Goal: Task Accomplishment & Management: Manage account settings

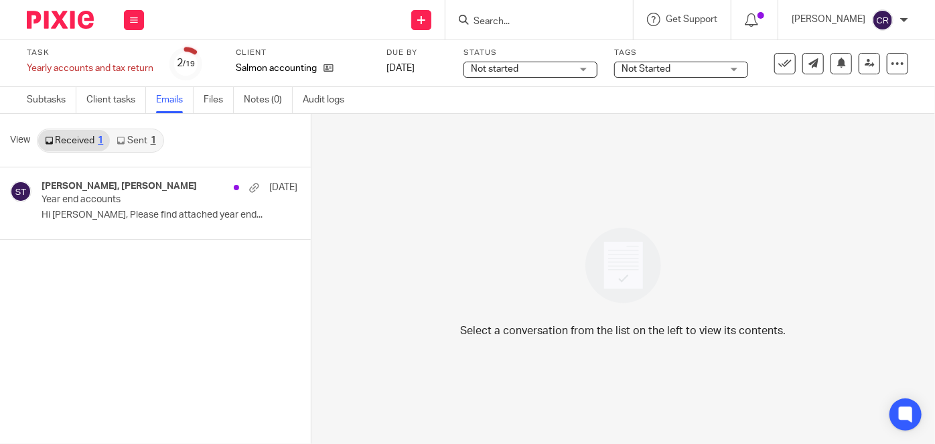
click at [140, 135] on link "Sent 1" at bounding box center [136, 140] width 52 height 21
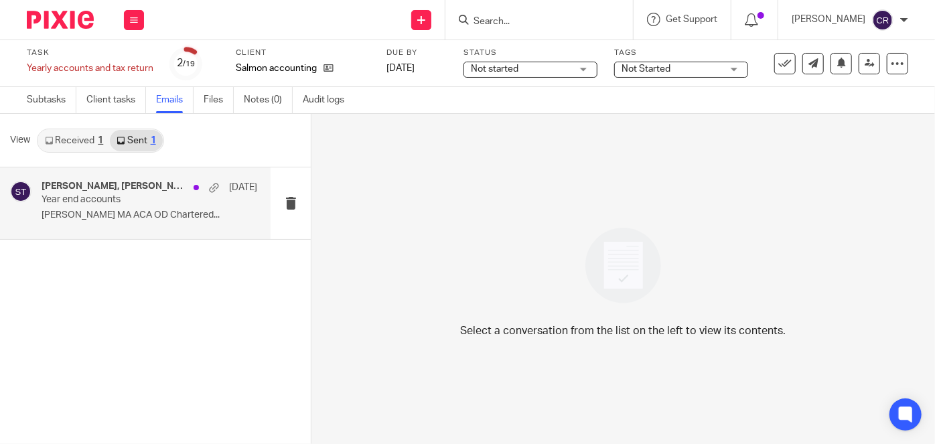
click at [167, 191] on div "saraht, Sarah A, Sarah Tram 4 Aug" at bounding box center [150, 187] width 216 height 13
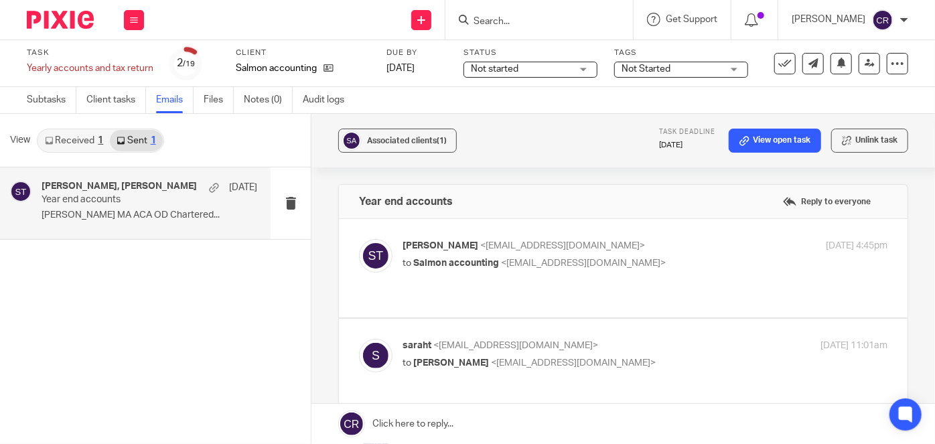
click at [488, 258] on span "Salmon accounting" at bounding box center [456, 262] width 86 height 9
checkbox input "true"
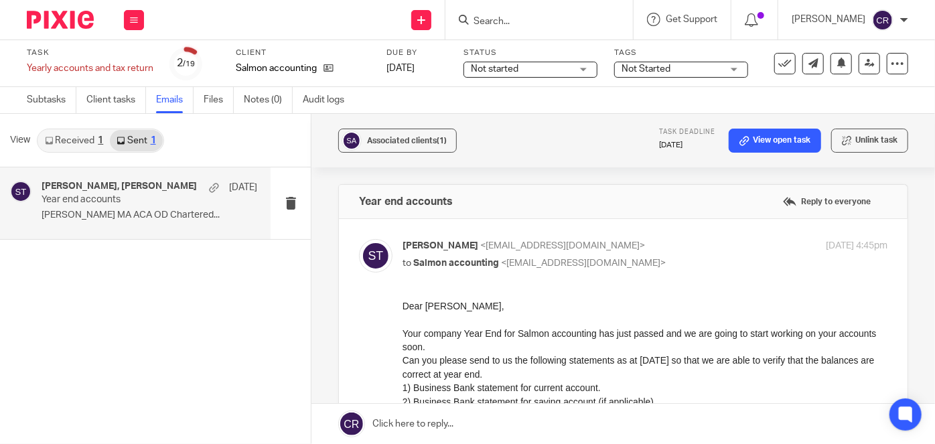
scroll to position [182, 0]
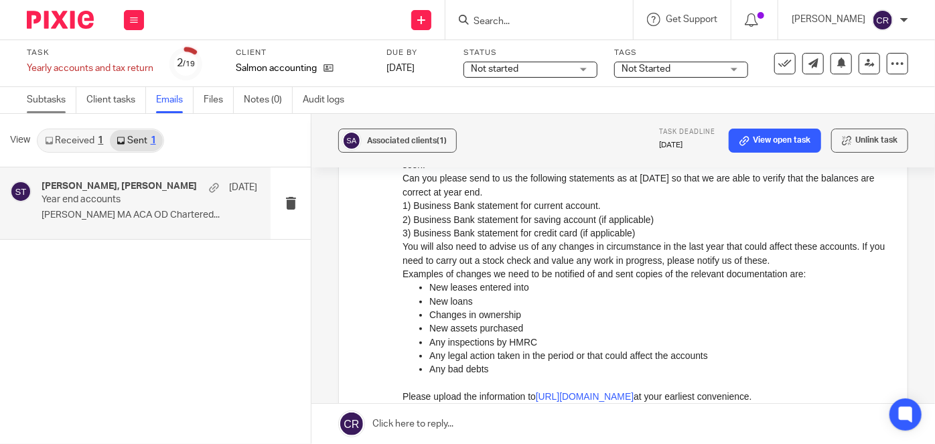
click at [66, 100] on link "Subtasks" at bounding box center [52, 100] width 50 height 26
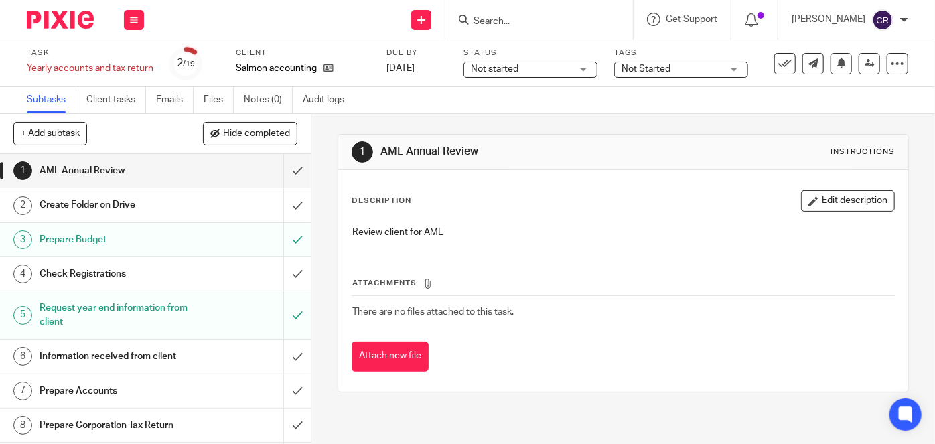
click at [127, 230] on h1 "Prepare Budget" at bounding box center [117, 240] width 154 height 20
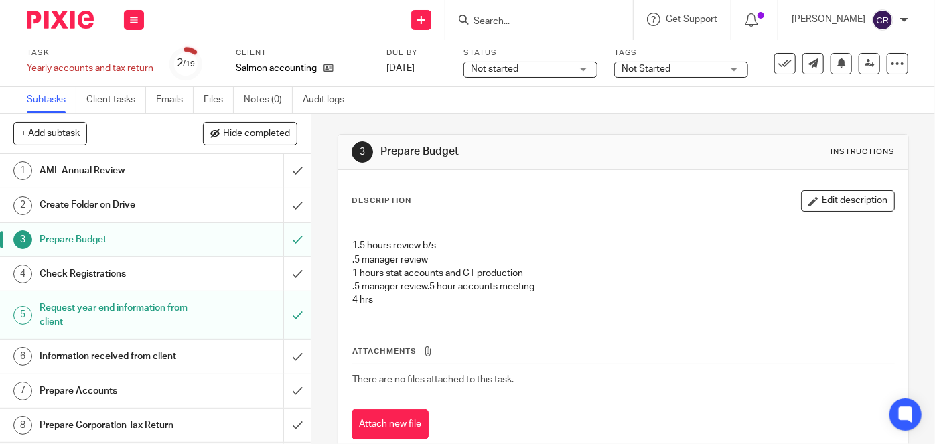
scroll to position [35, 0]
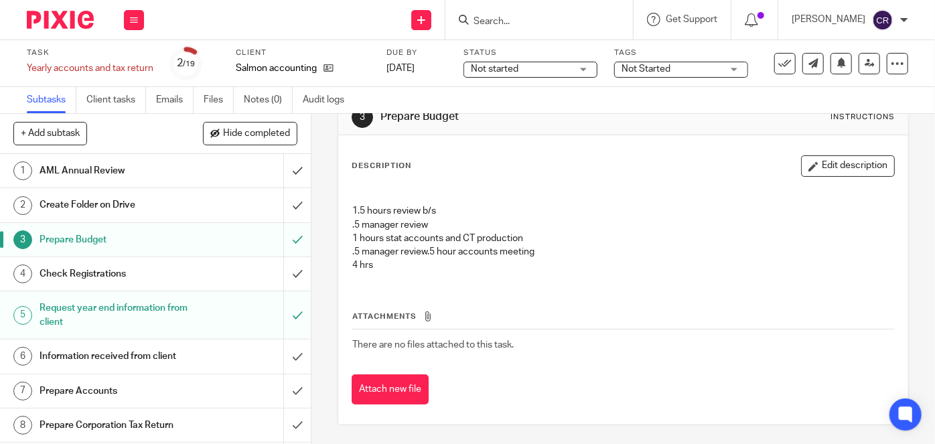
click at [196, 173] on div "AML Annual Review" at bounding box center [155, 171] width 231 height 20
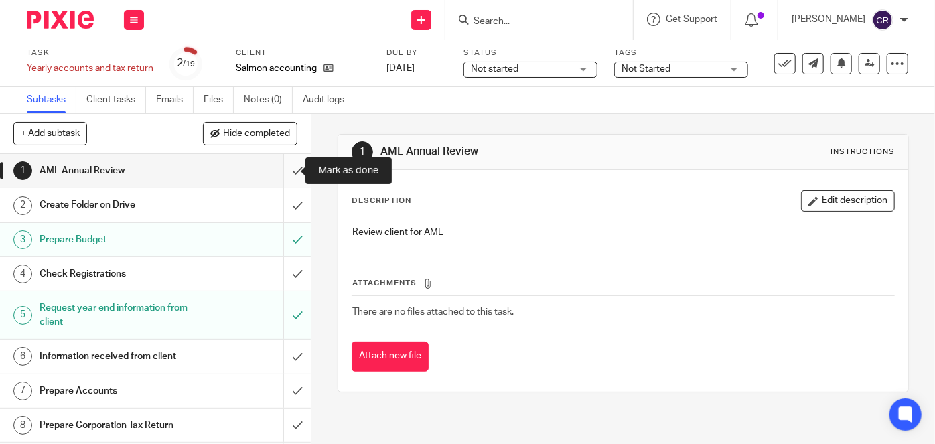
click at [280, 172] on input "submit" at bounding box center [155, 170] width 311 height 33
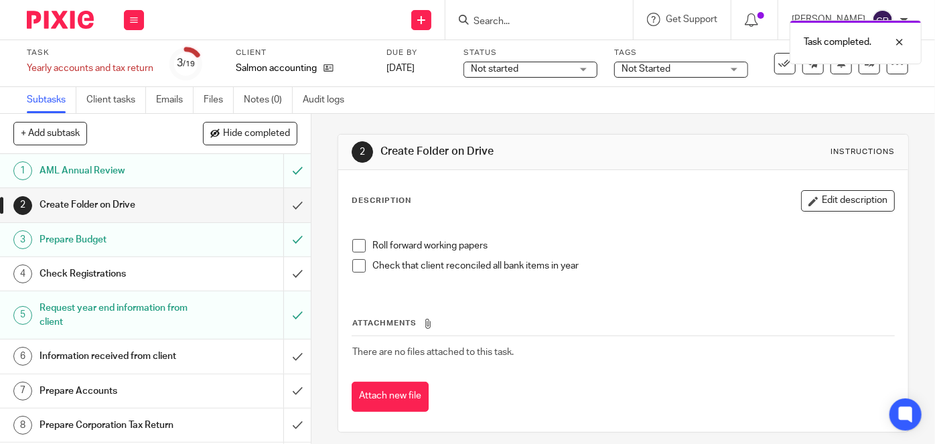
click at [352, 239] on span at bounding box center [358, 245] width 13 height 13
click at [354, 261] on span at bounding box center [358, 265] width 13 height 13
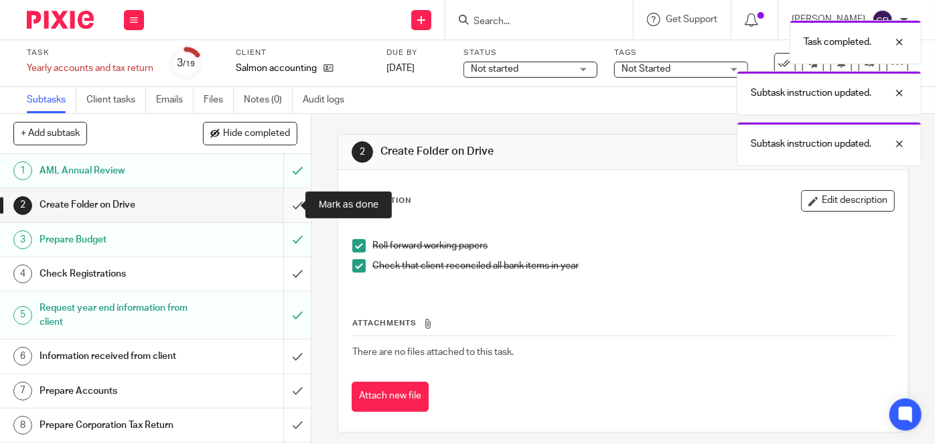
click at [285, 202] on input "submit" at bounding box center [155, 204] width 311 height 33
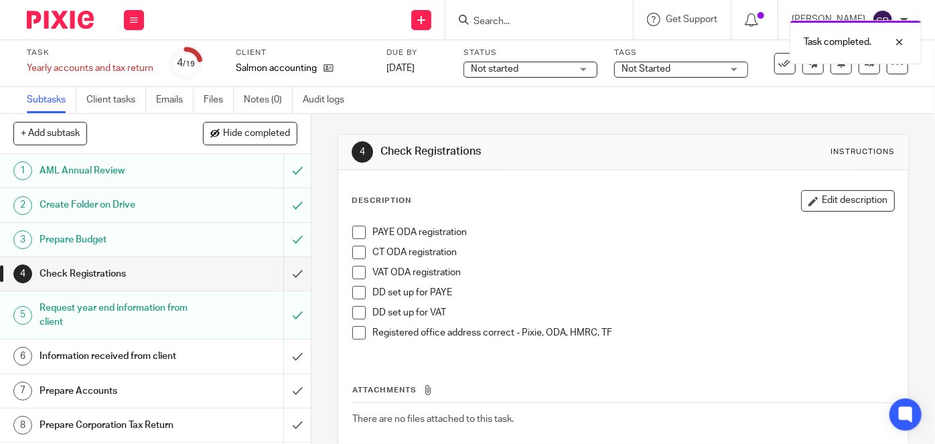
click at [354, 228] on span at bounding box center [358, 232] width 13 height 13
click at [353, 252] on span at bounding box center [358, 252] width 13 height 13
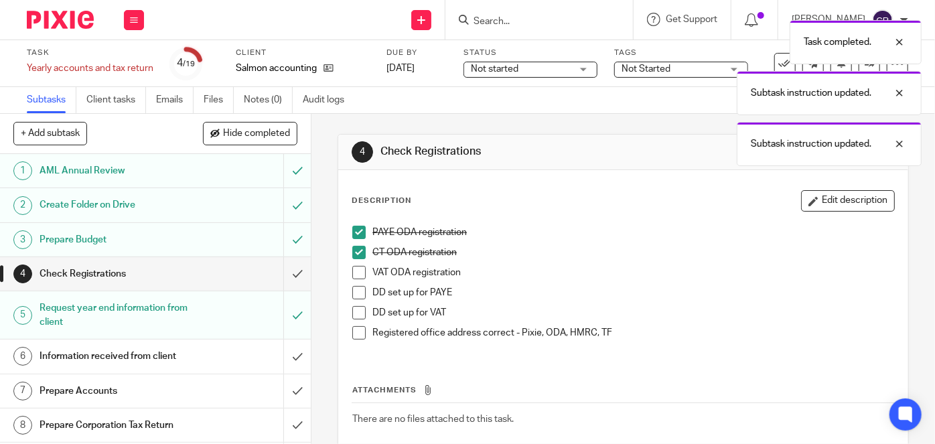
click at [354, 279] on li "VAT ODA registration" at bounding box center [623, 276] width 542 height 20
click at [356, 291] on span at bounding box center [358, 292] width 13 height 13
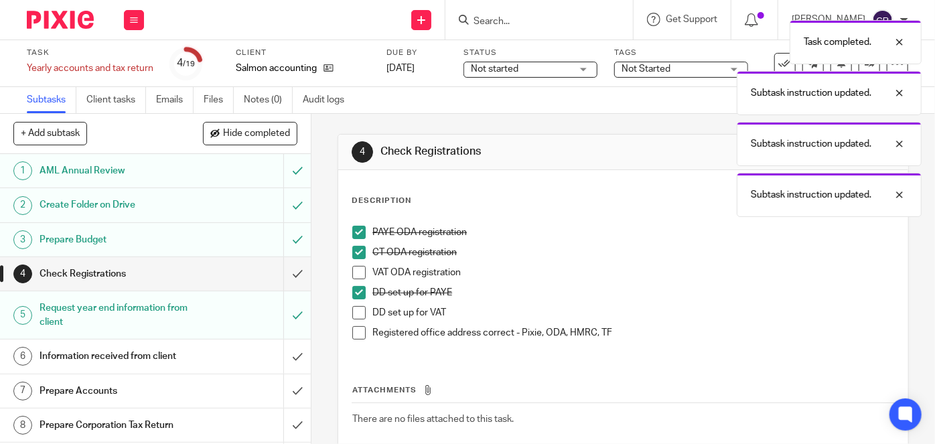
click at [356, 272] on span at bounding box center [358, 272] width 13 height 13
click at [355, 314] on span at bounding box center [358, 312] width 13 height 13
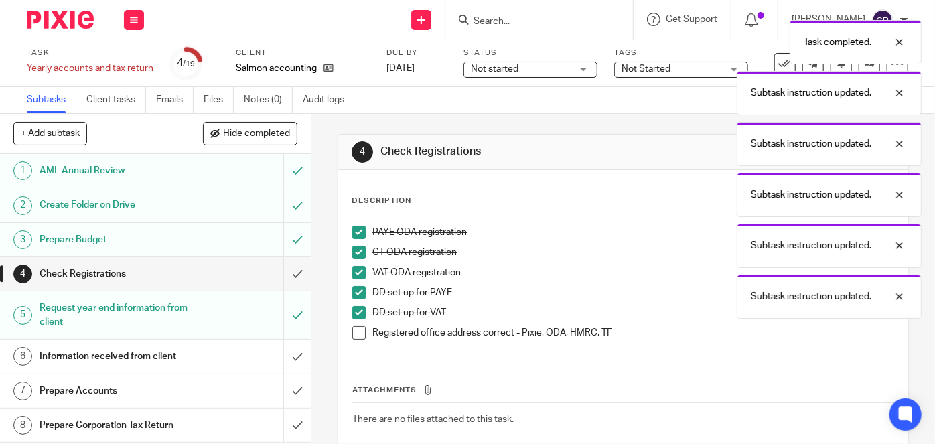
click at [357, 333] on span at bounding box center [358, 332] width 13 height 13
click at [295, 279] on input "submit" at bounding box center [155, 273] width 311 height 33
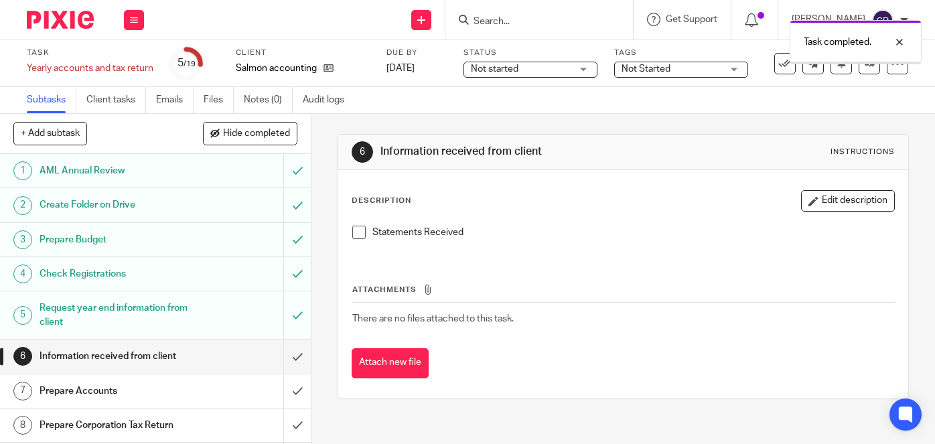
click at [355, 236] on span at bounding box center [358, 232] width 13 height 13
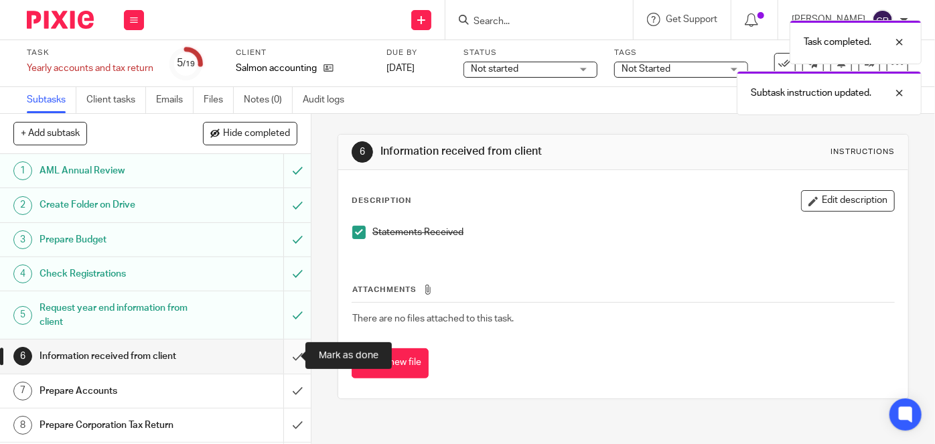
click at [287, 356] on input "submit" at bounding box center [155, 355] width 311 height 33
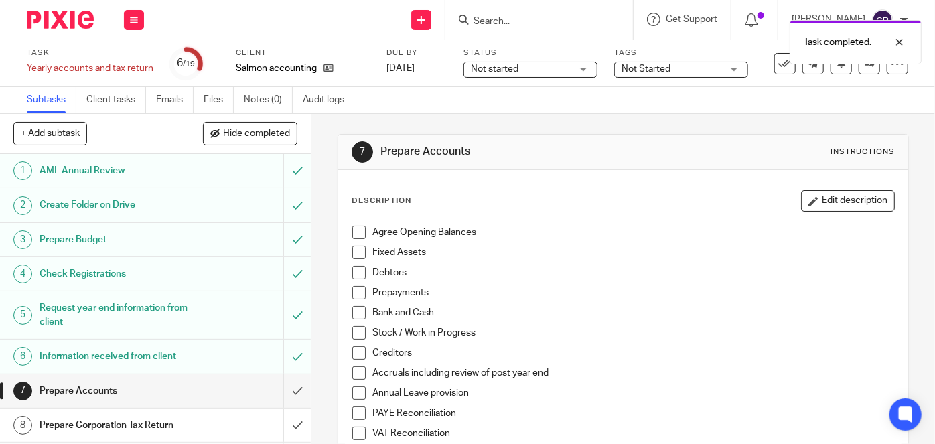
click at [354, 235] on span at bounding box center [358, 232] width 13 height 13
click at [355, 256] on span at bounding box center [358, 252] width 13 height 13
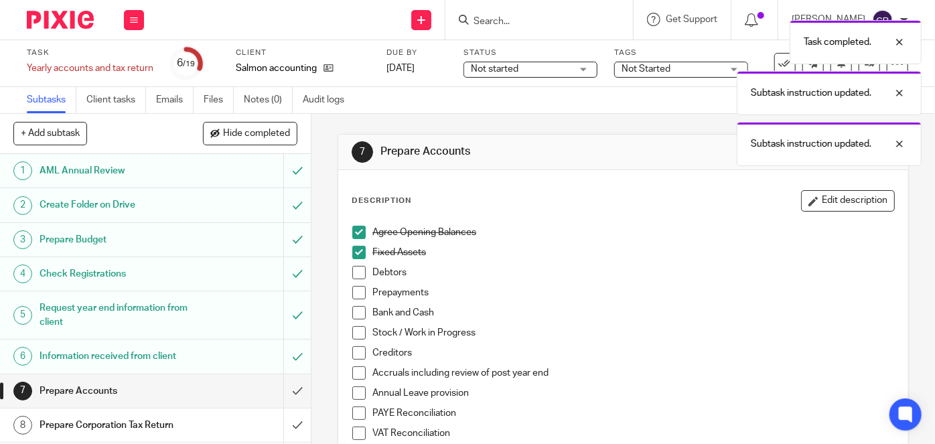
click at [356, 275] on span at bounding box center [358, 272] width 13 height 13
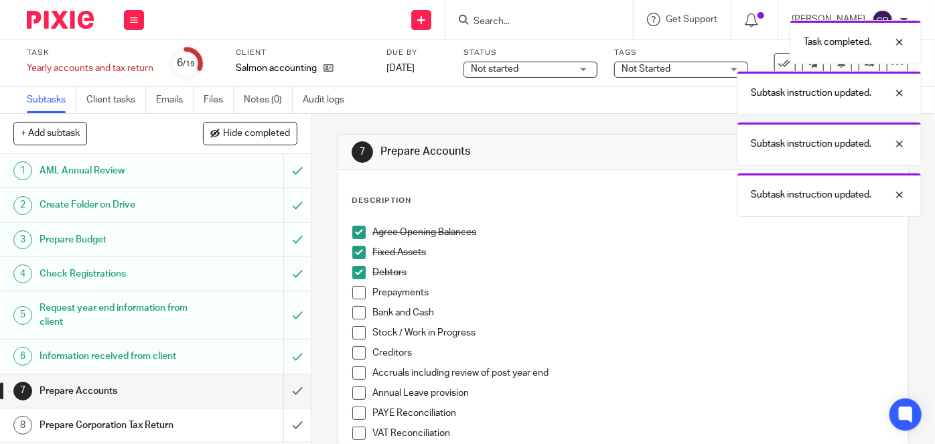
click at [354, 309] on span at bounding box center [358, 312] width 13 height 13
click at [353, 295] on span at bounding box center [358, 292] width 13 height 13
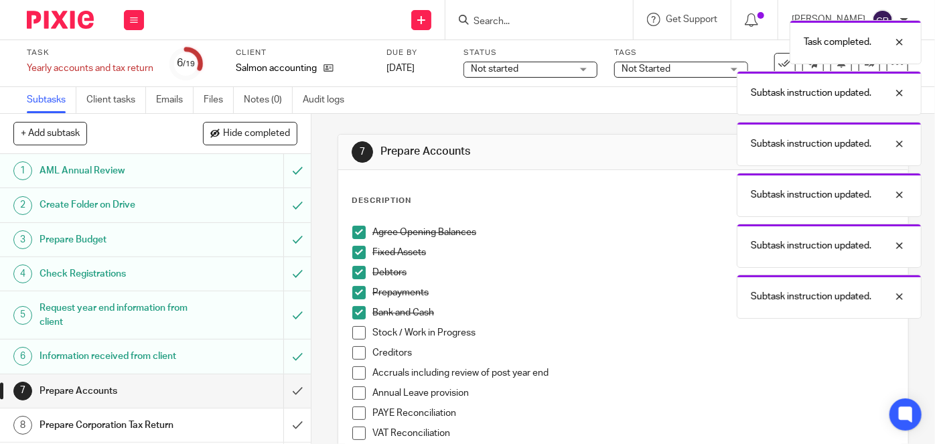
click at [352, 346] on span at bounding box center [358, 352] width 13 height 13
click at [353, 329] on span at bounding box center [358, 332] width 13 height 13
click at [353, 374] on span at bounding box center [358, 372] width 13 height 13
click at [353, 397] on span at bounding box center [358, 392] width 13 height 13
click at [358, 419] on li "PAYE Reconciliation" at bounding box center [623, 416] width 542 height 20
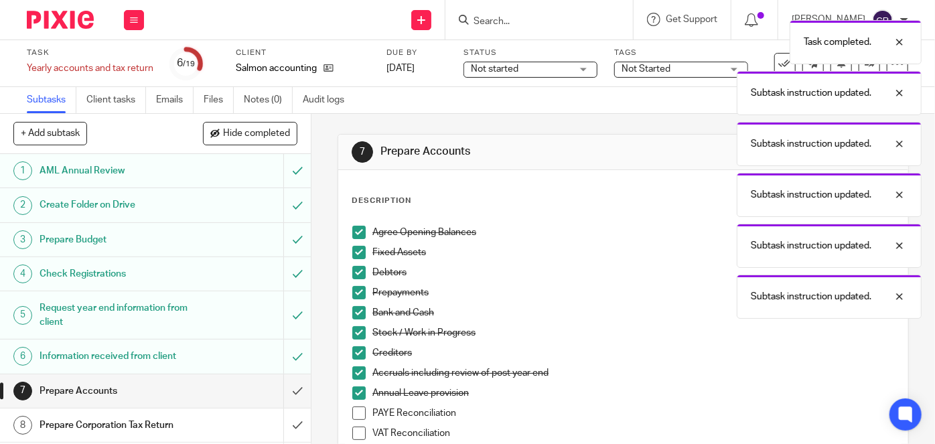
click at [357, 434] on span at bounding box center [358, 432] width 13 height 13
click at [357, 413] on span at bounding box center [358, 412] width 13 height 13
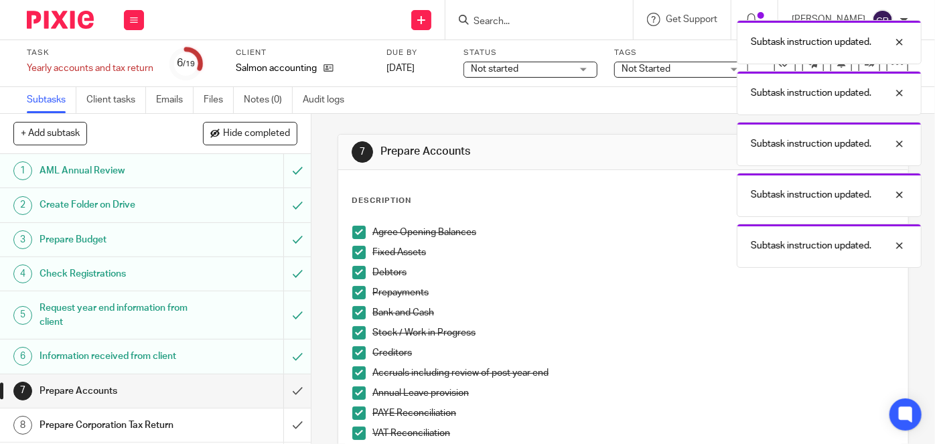
scroll to position [121, 0]
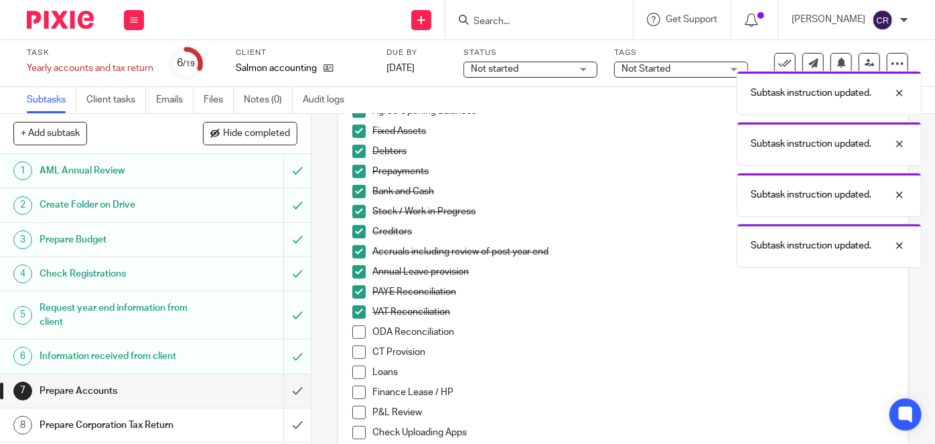
click at [358, 334] on span at bounding box center [358, 331] width 13 height 13
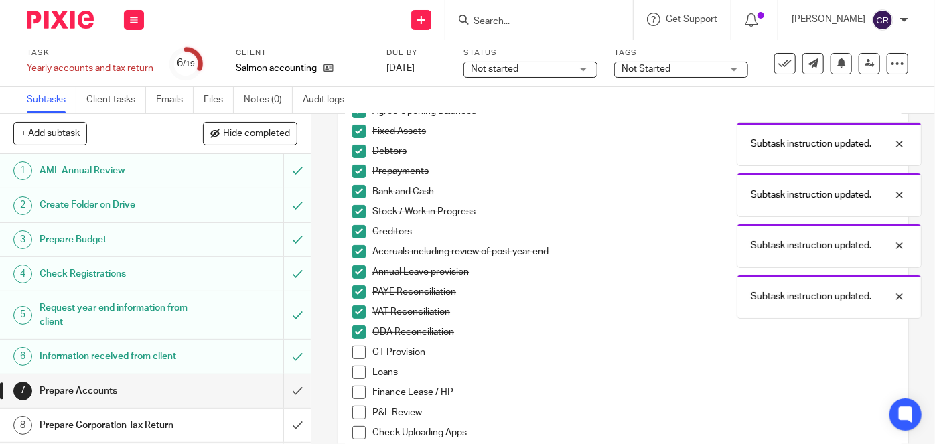
click at [357, 352] on span at bounding box center [358, 351] width 13 height 13
click at [357, 372] on span at bounding box center [358, 372] width 13 height 13
click at [354, 397] on span at bounding box center [358, 392] width 13 height 13
click at [354, 411] on span at bounding box center [358, 412] width 13 height 13
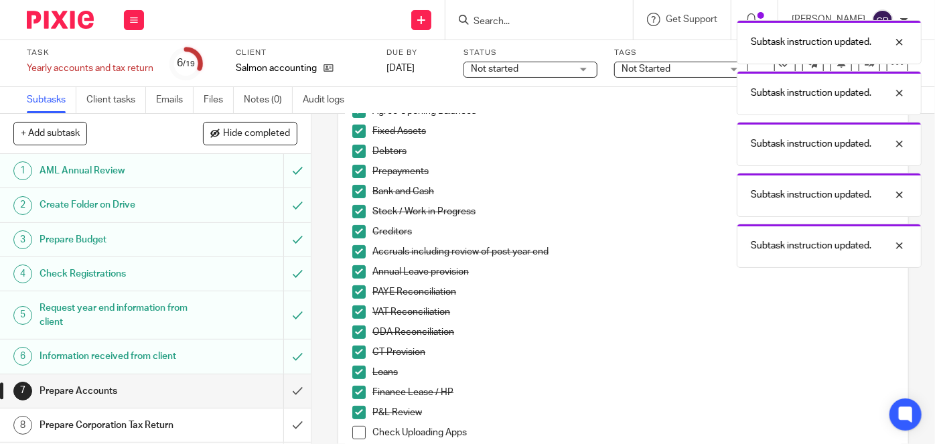
click at [354, 426] on span at bounding box center [358, 432] width 13 height 13
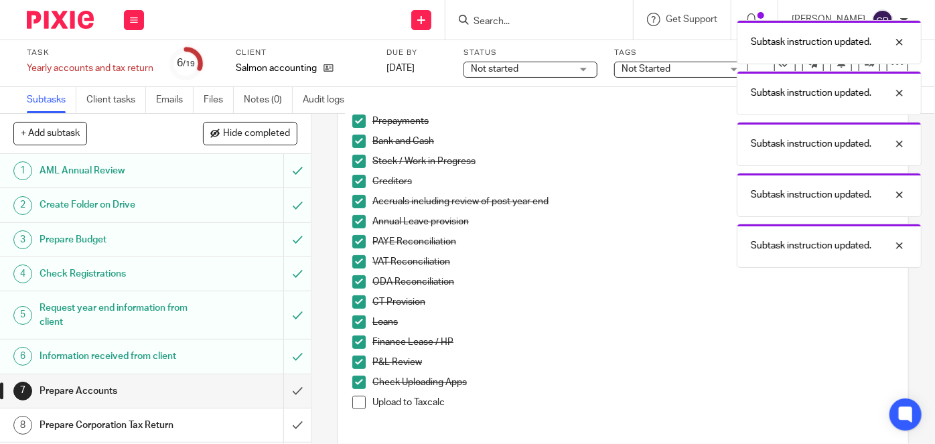
scroll to position [315, 0]
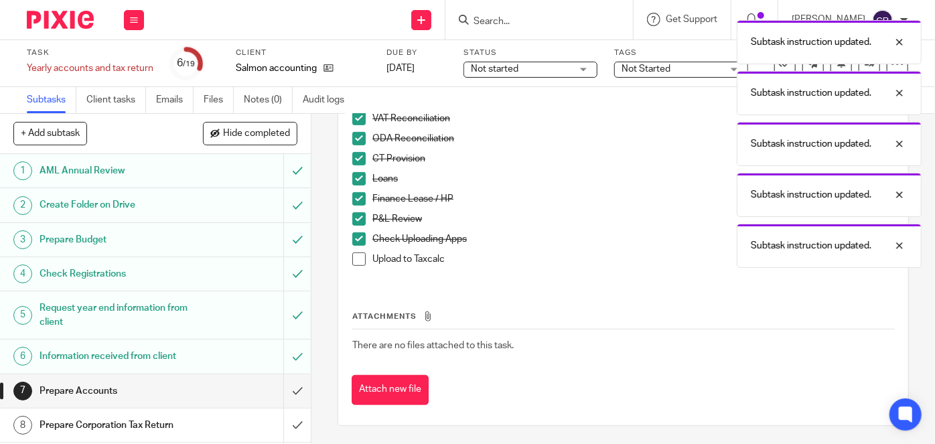
click at [359, 259] on span at bounding box center [358, 258] width 13 height 13
click at [297, 387] on input "submit" at bounding box center [155, 390] width 311 height 33
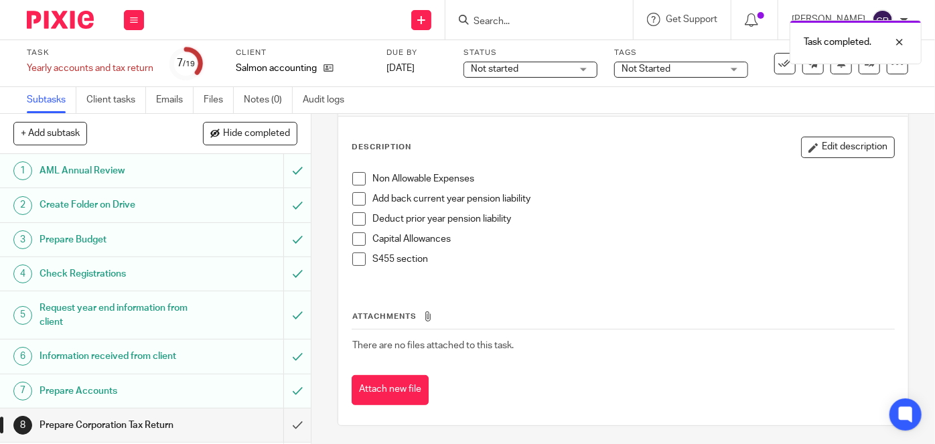
scroll to position [54, 0]
click at [354, 179] on span at bounding box center [358, 178] width 13 height 13
click at [361, 208] on li "Add back current year pension liability" at bounding box center [623, 202] width 542 height 20
click at [358, 204] on li "Add back current year pension liability" at bounding box center [623, 202] width 542 height 20
click at [353, 199] on span at bounding box center [358, 198] width 13 height 13
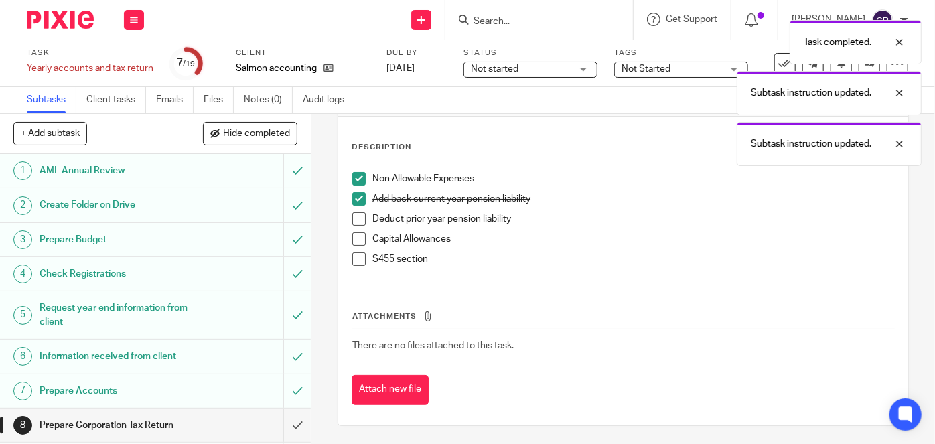
click at [358, 214] on span at bounding box center [358, 218] width 13 height 13
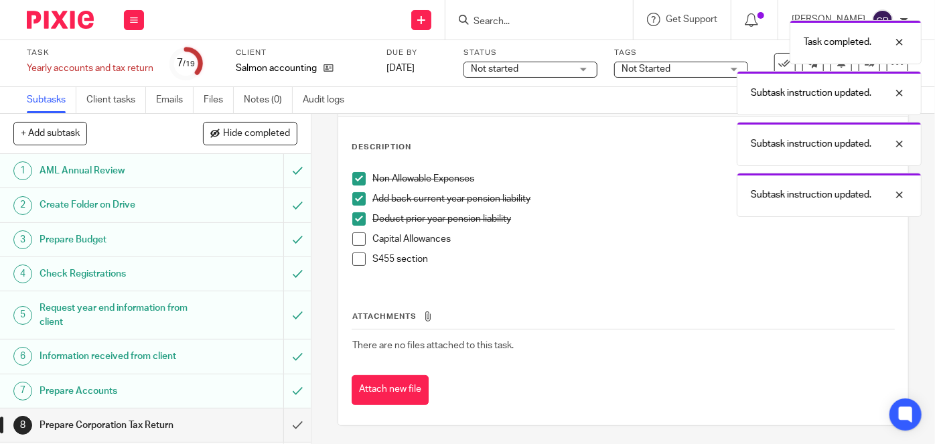
click at [358, 236] on span at bounding box center [358, 238] width 13 height 13
click at [355, 259] on span at bounding box center [358, 258] width 13 height 13
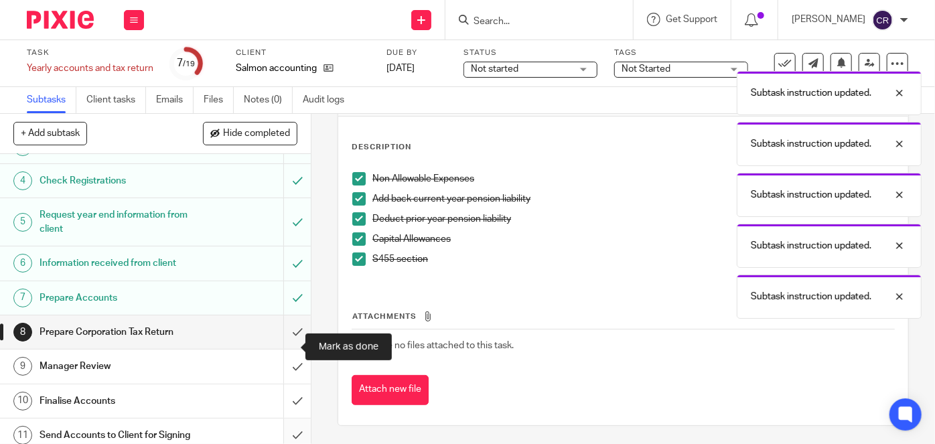
scroll to position [182, 0]
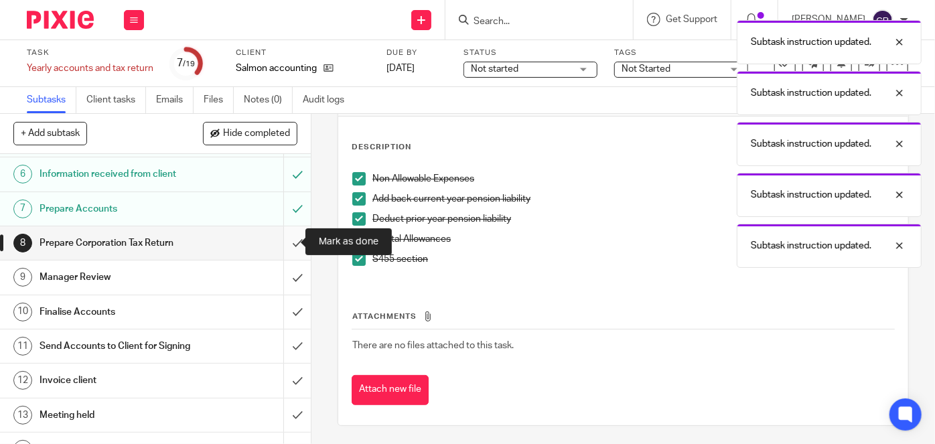
click at [293, 244] on input "submit" at bounding box center [155, 242] width 311 height 33
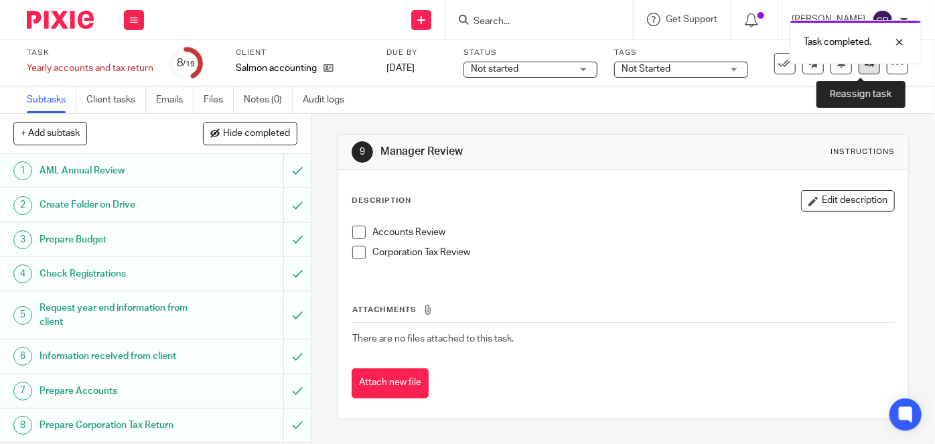
click at [860, 69] on link at bounding box center [868, 63] width 21 height 21
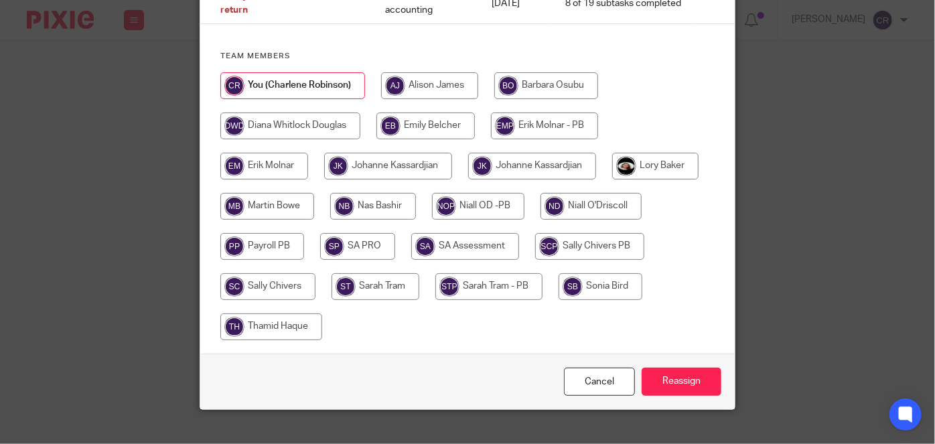
scroll to position [159, 0]
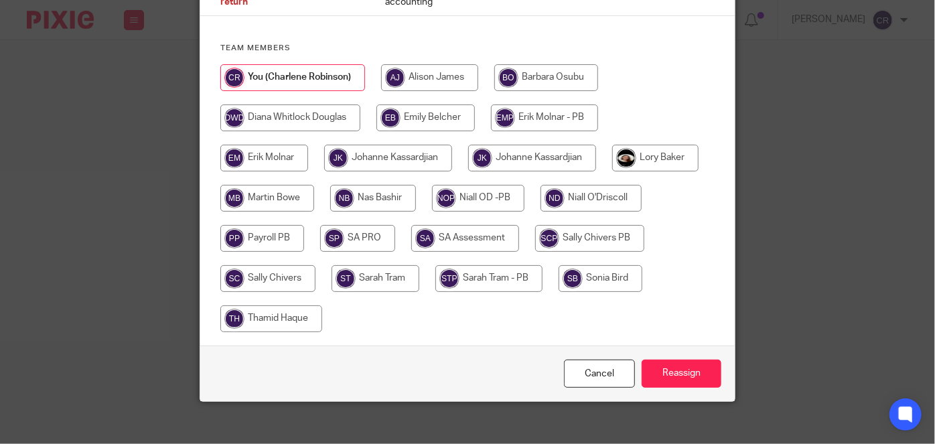
click at [391, 274] on input "radio" at bounding box center [375, 278] width 88 height 27
radio input "true"
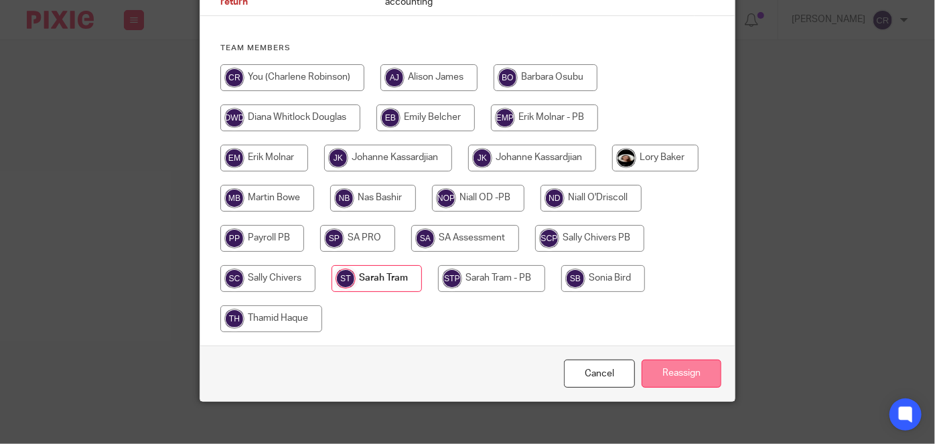
click at [670, 360] on input "Reassign" at bounding box center [681, 374] width 80 height 29
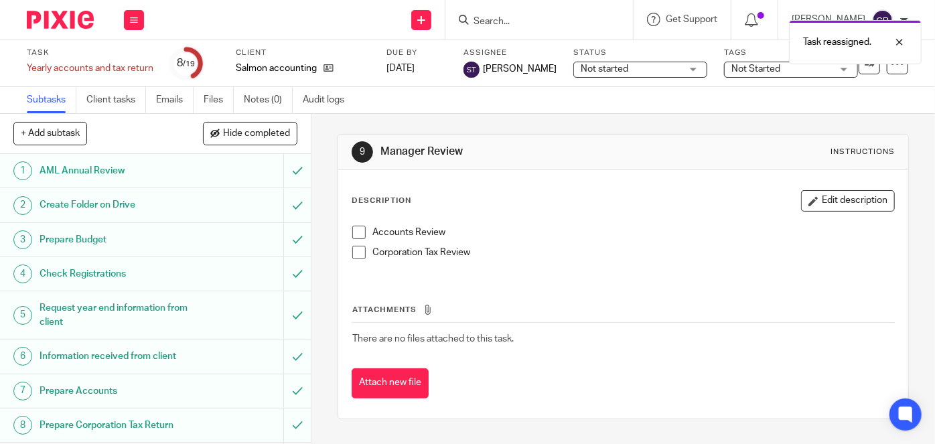
click at [141, 228] on link "3 Prepare Budget" at bounding box center [141, 239] width 283 height 33
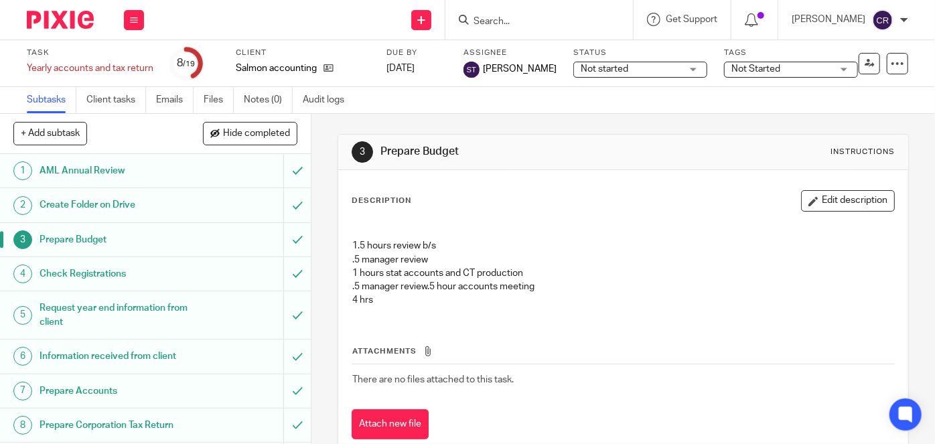
click at [472, 24] on input "Search" at bounding box center [532, 22] width 121 height 12
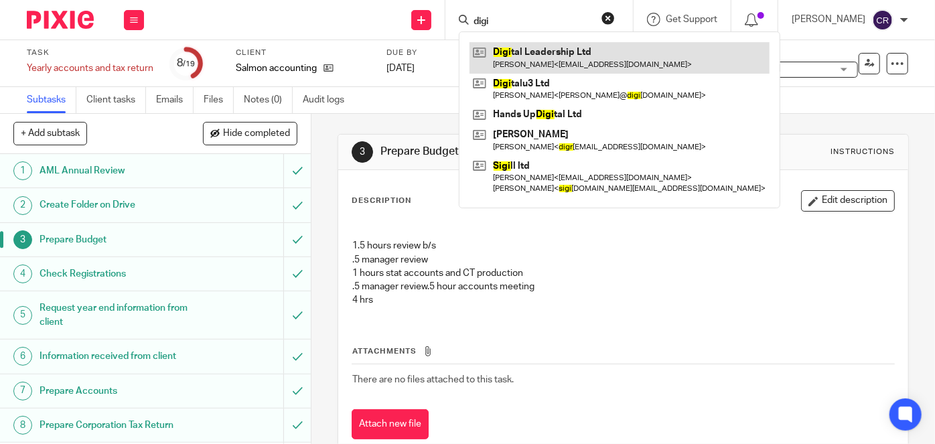
type input "digi"
click at [570, 56] on link at bounding box center [619, 57] width 300 height 31
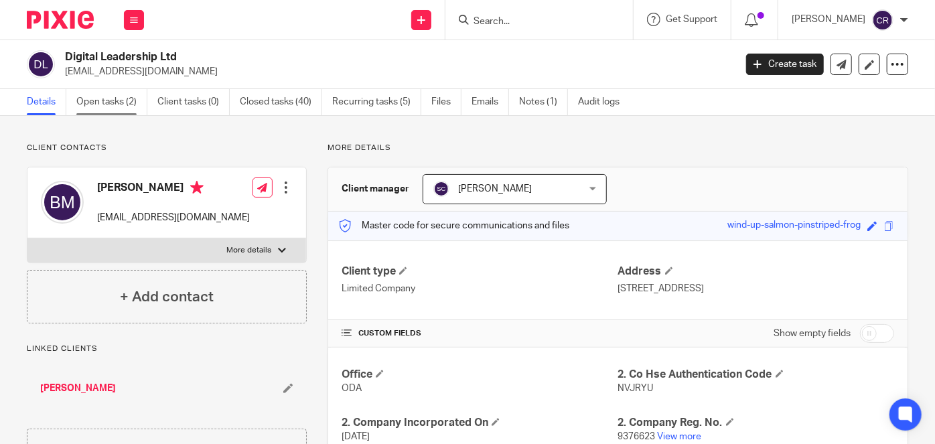
click at [96, 98] on link "Open tasks (2)" at bounding box center [111, 102] width 71 height 26
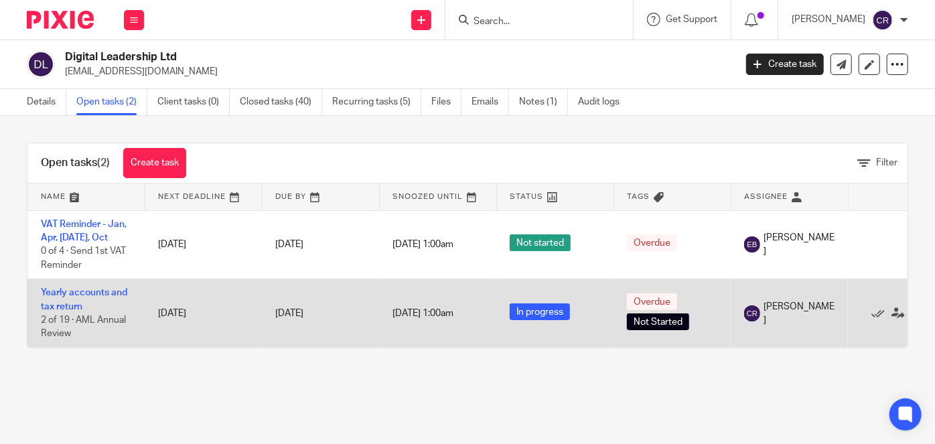
click at [91, 286] on td "Yearly accounts and tax return 2 of 19 · AML Annual Review" at bounding box center [85, 313] width 117 height 68
click at [91, 293] on link "Yearly accounts and tax return" at bounding box center [84, 299] width 86 height 23
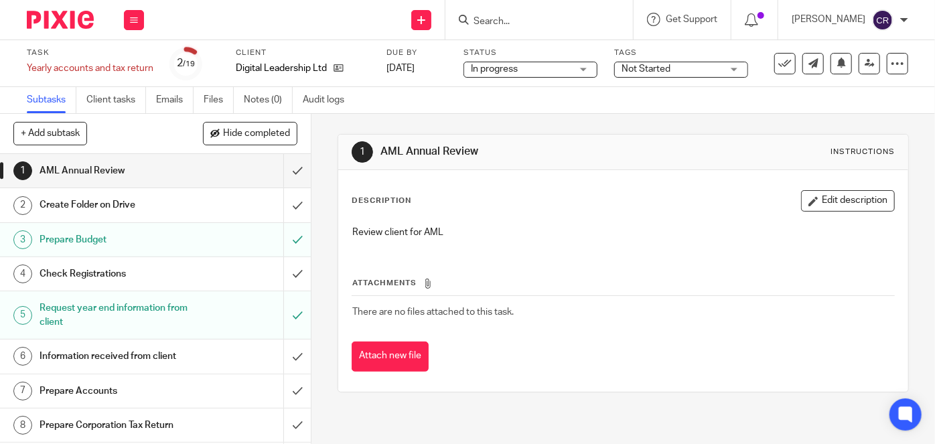
click at [148, 245] on h1 "Prepare Budget" at bounding box center [117, 240] width 154 height 20
